Goal: Task Accomplishment & Management: Use online tool/utility

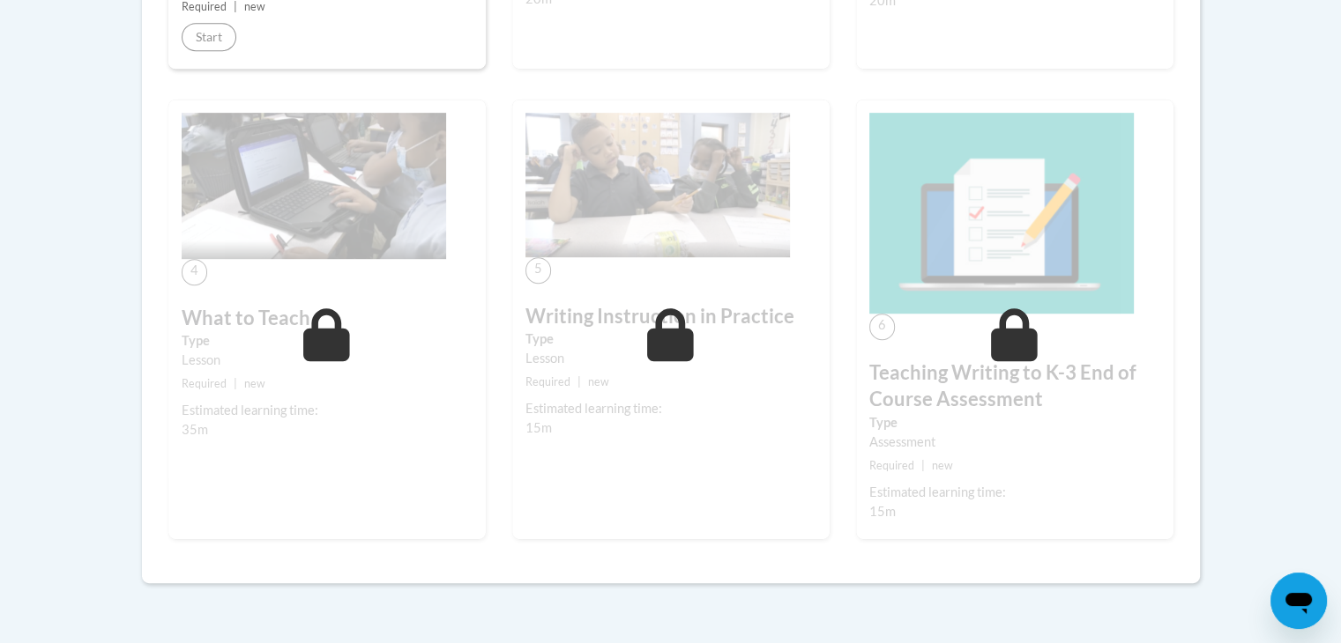
scroll to position [871, 0]
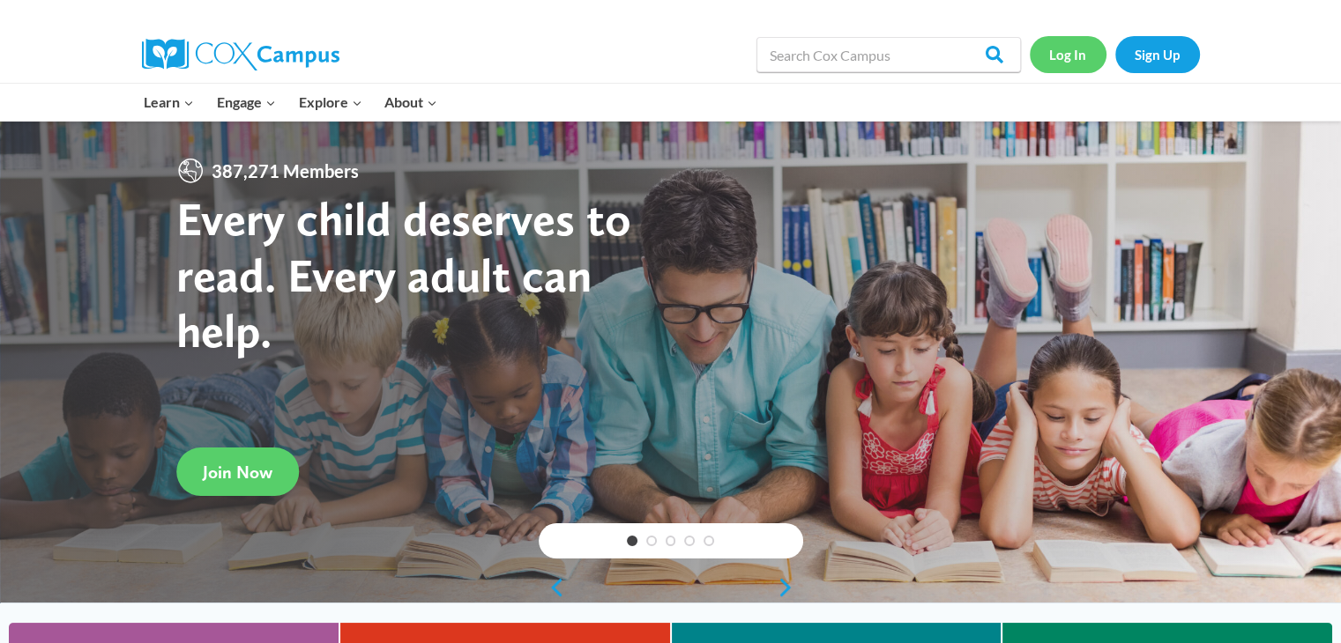
click at [1074, 56] on link "Log In" at bounding box center [1067, 54] width 77 height 36
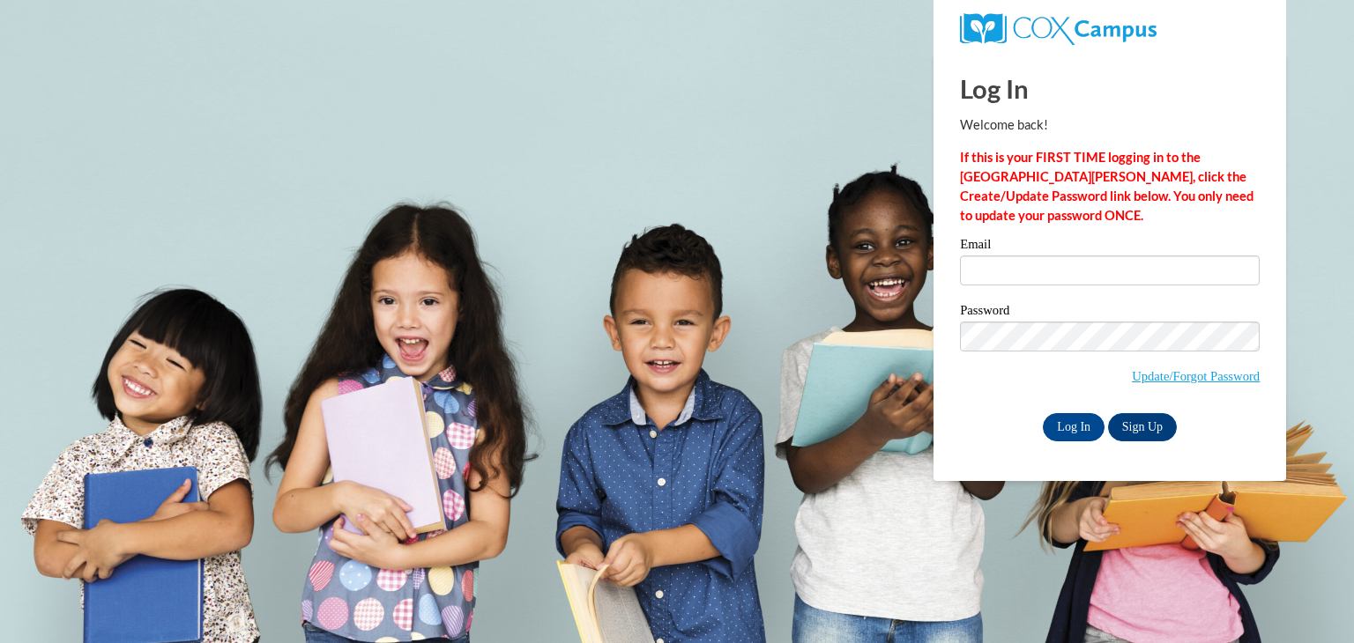
click at [1020, 286] on div "Email" at bounding box center [1110, 268] width 300 height 61
click at [1020, 273] on input "Email" at bounding box center [1110, 271] width 300 height 30
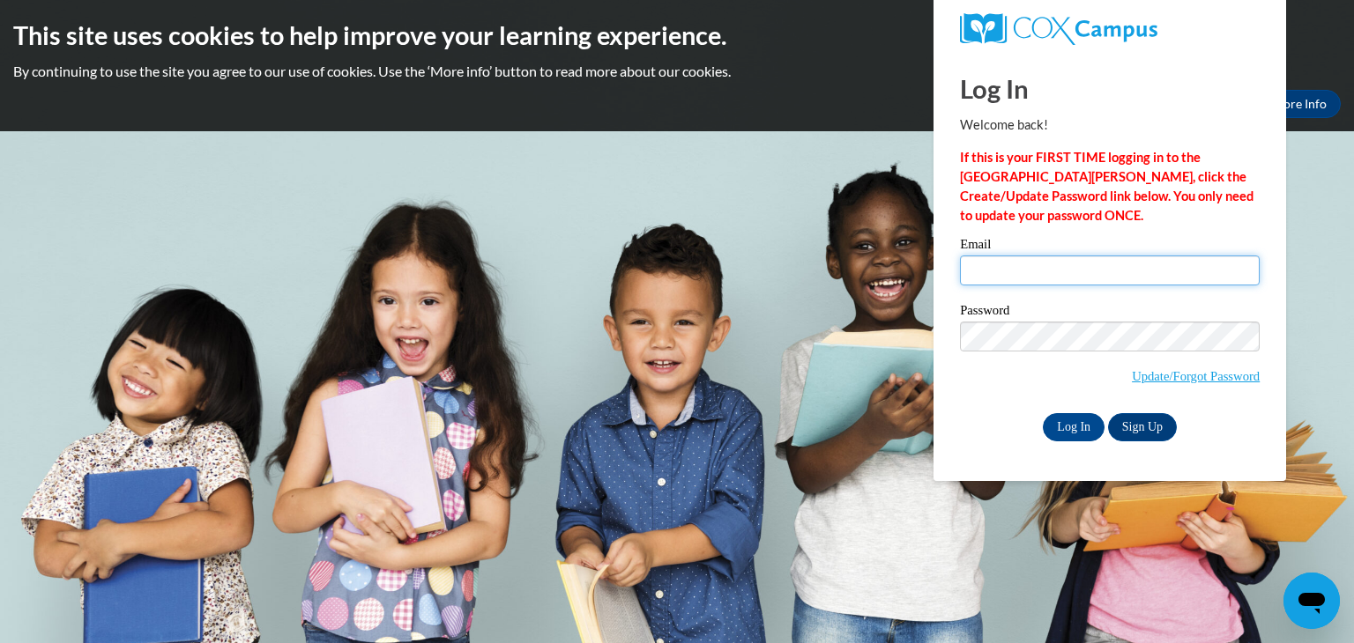
type input "ckersey@tiger.brenau.edu"
click at [1089, 319] on label "Password" at bounding box center [1110, 313] width 300 height 18
click at [1075, 427] on input "Log In" at bounding box center [1074, 427] width 62 height 28
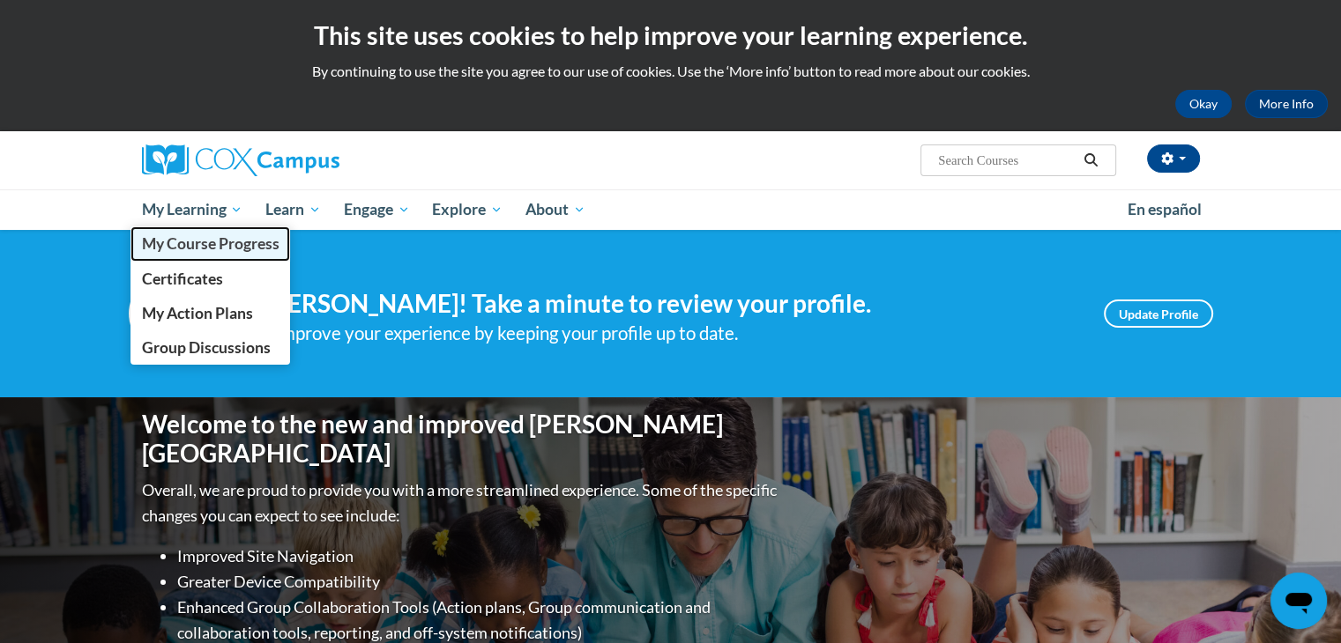
click at [195, 244] on span "My Course Progress" at bounding box center [209, 243] width 137 height 19
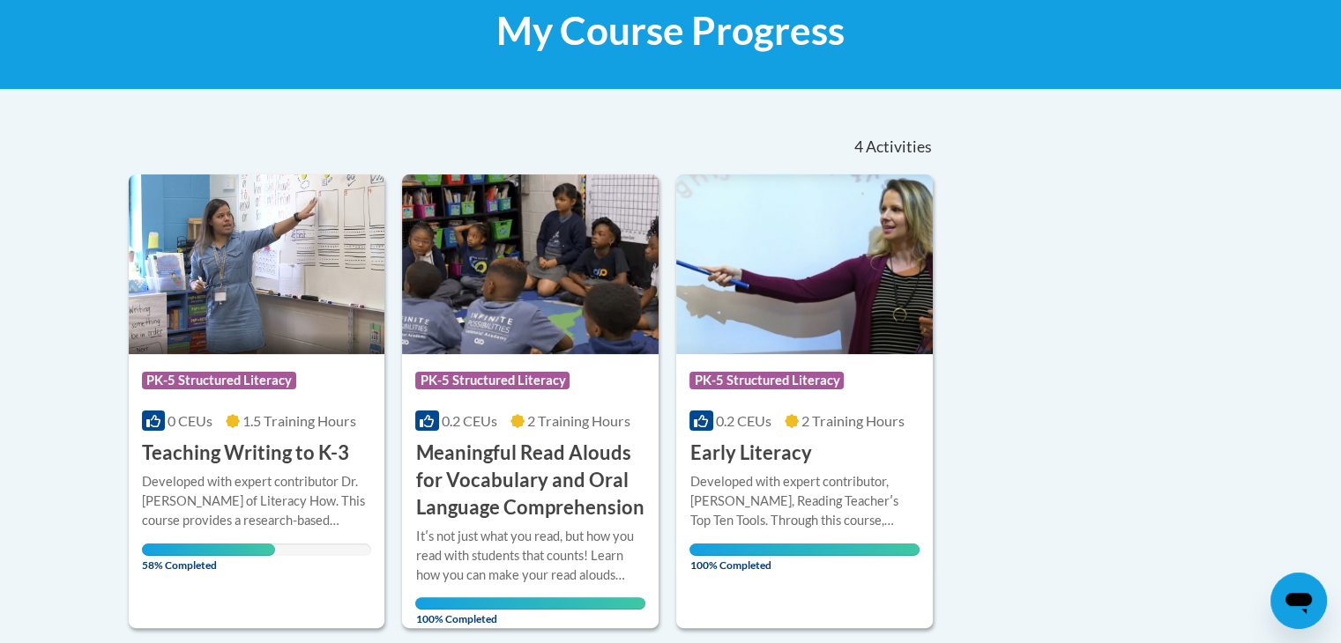
scroll to position [286, 0]
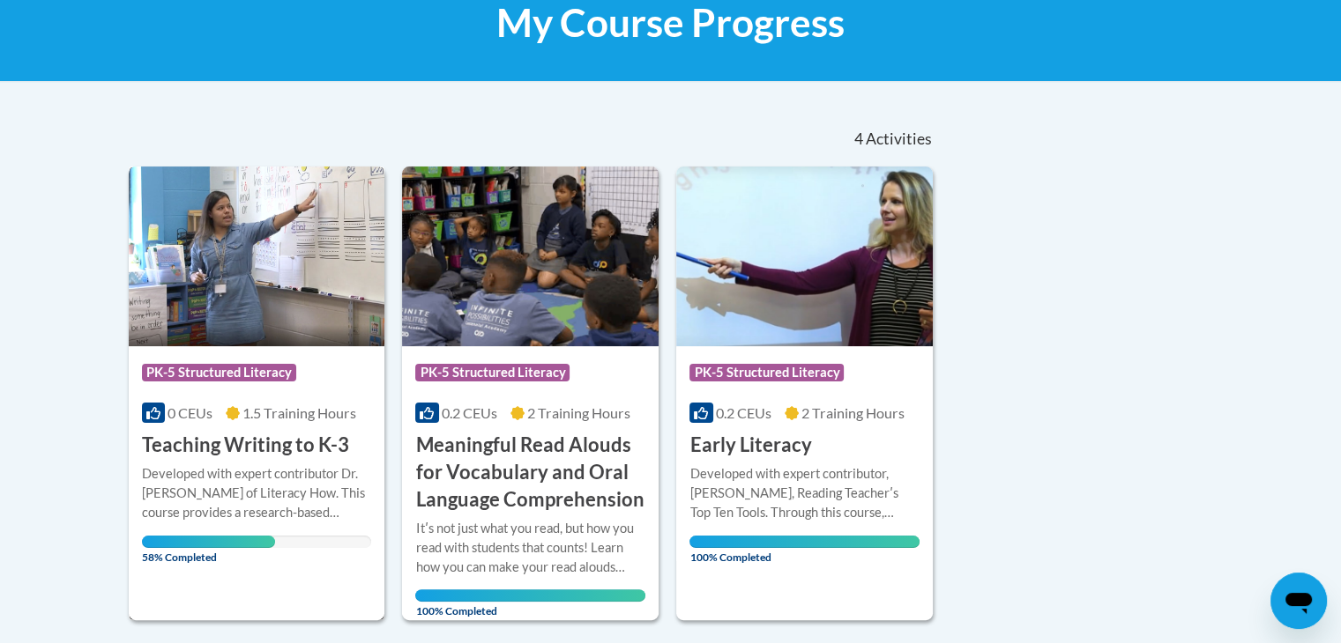
click at [298, 435] on h3 "Teaching Writing to K-3" at bounding box center [245, 445] width 207 height 27
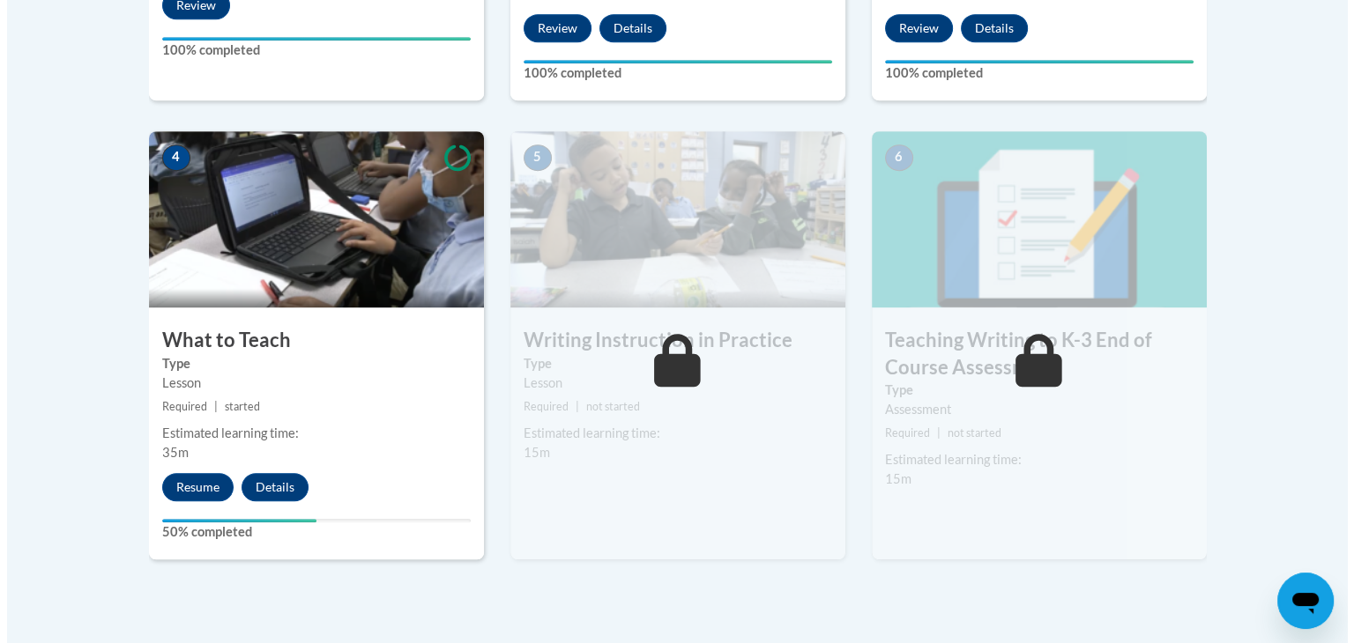
scroll to position [919, 0]
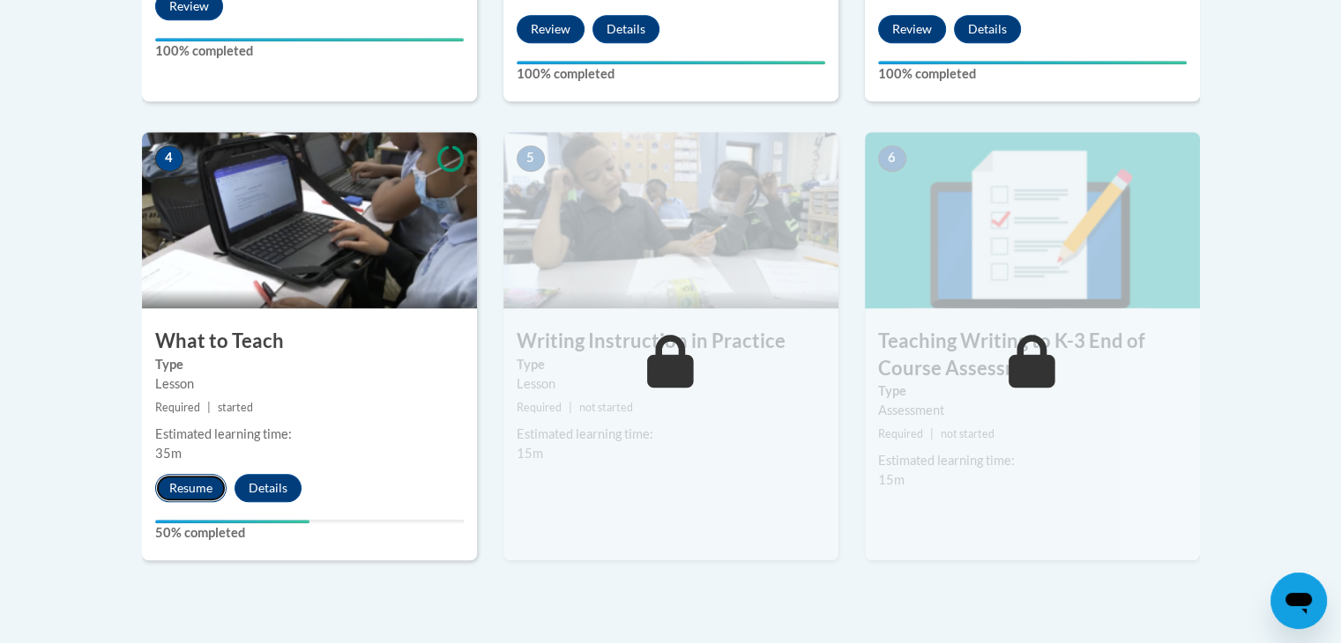
click at [194, 485] on button "Resume" at bounding box center [190, 488] width 71 height 28
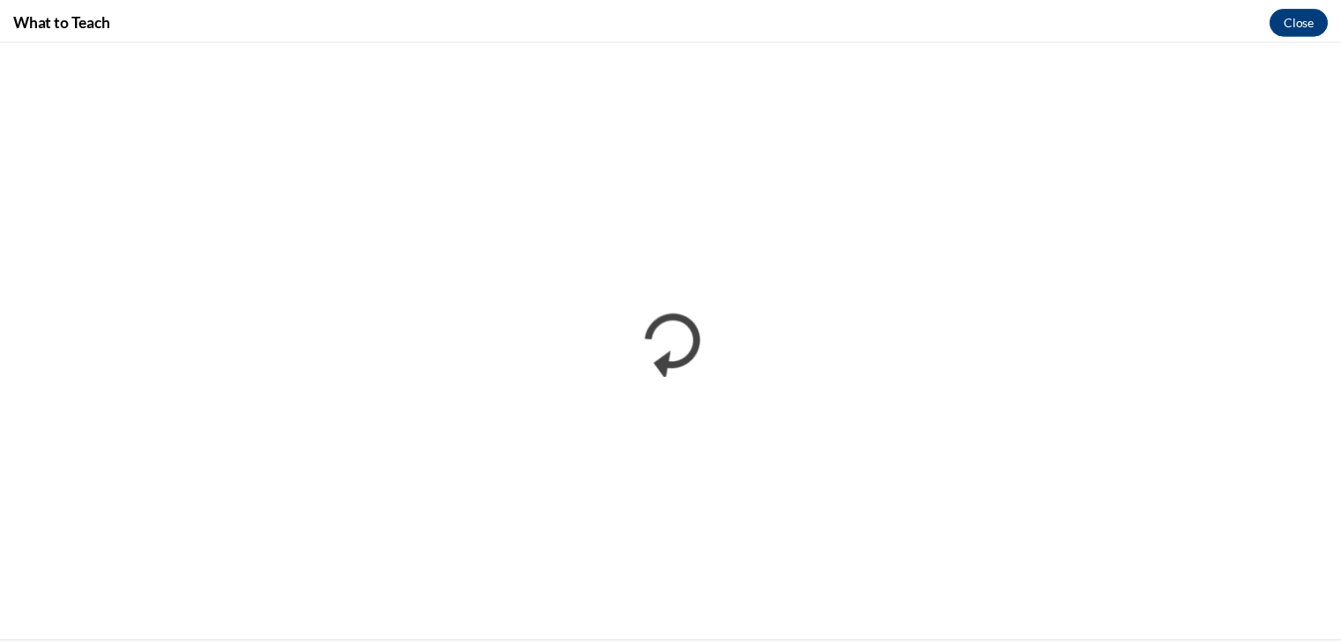
scroll to position [0, 0]
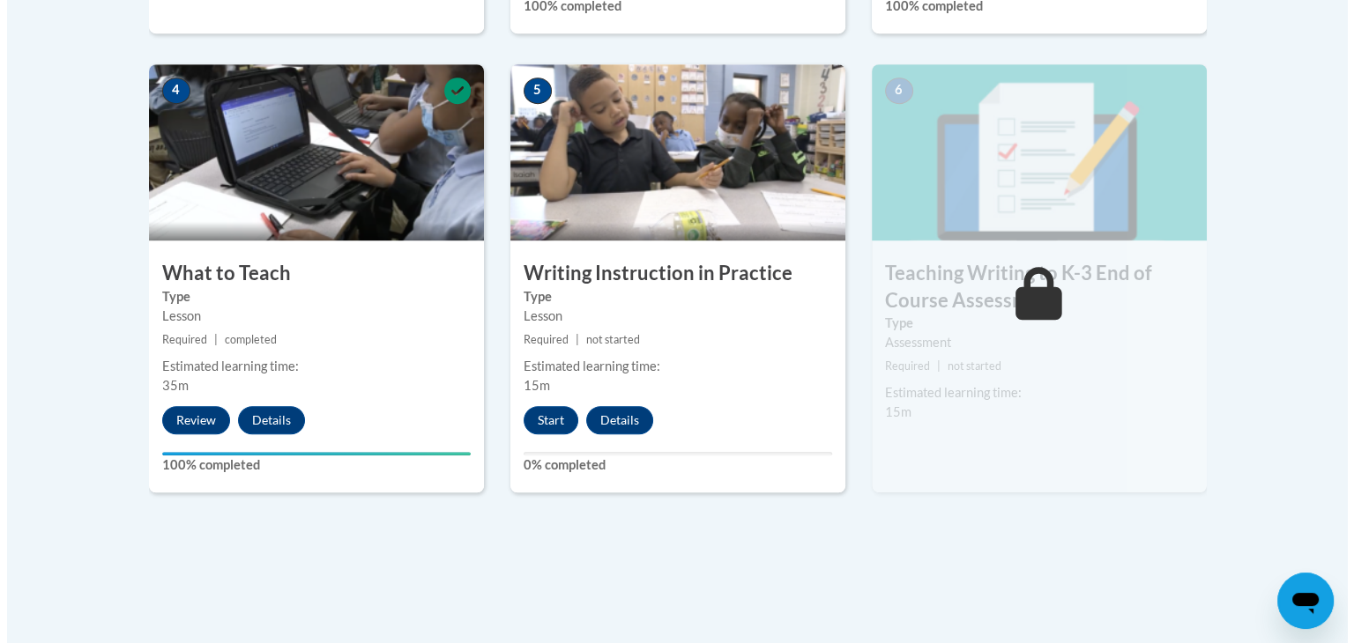
scroll to position [1008, 0]
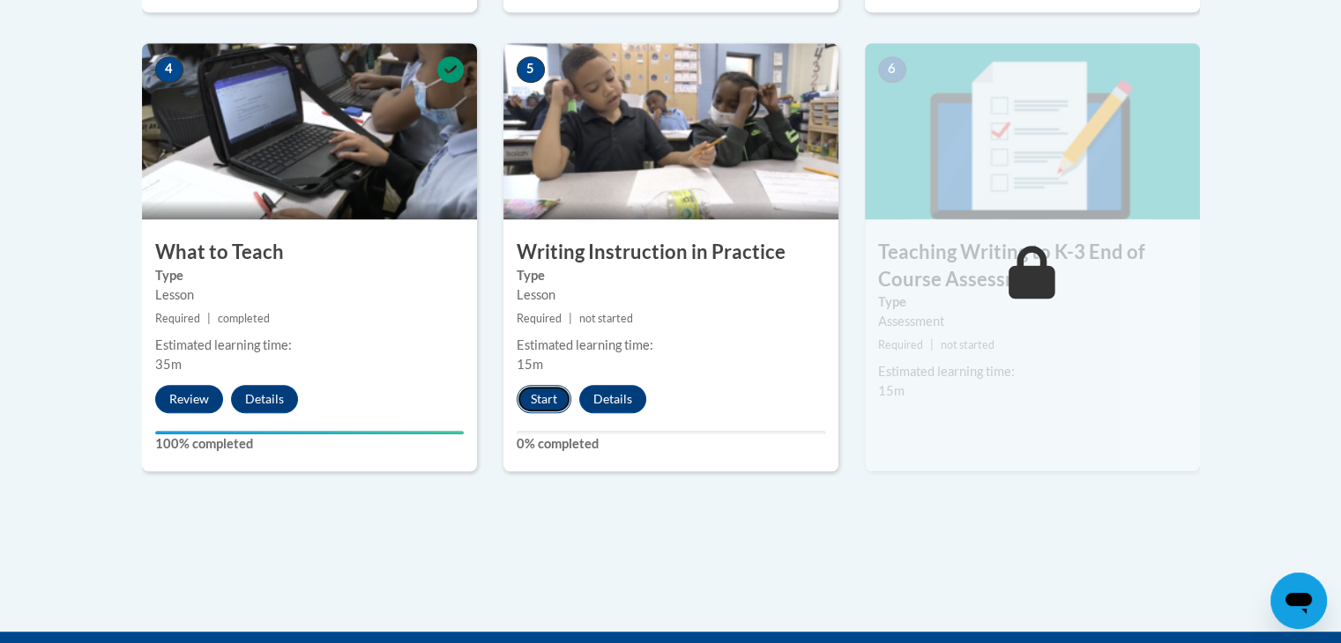
click at [552, 391] on button "Start" at bounding box center [543, 399] width 55 height 28
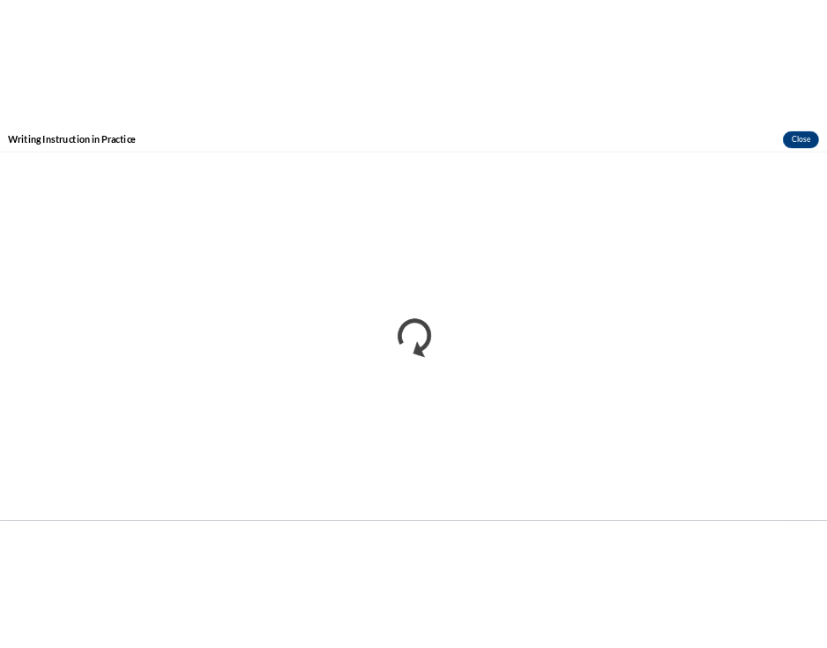
scroll to position [0, 0]
